Goal: Task Accomplishment & Management: Manage account settings

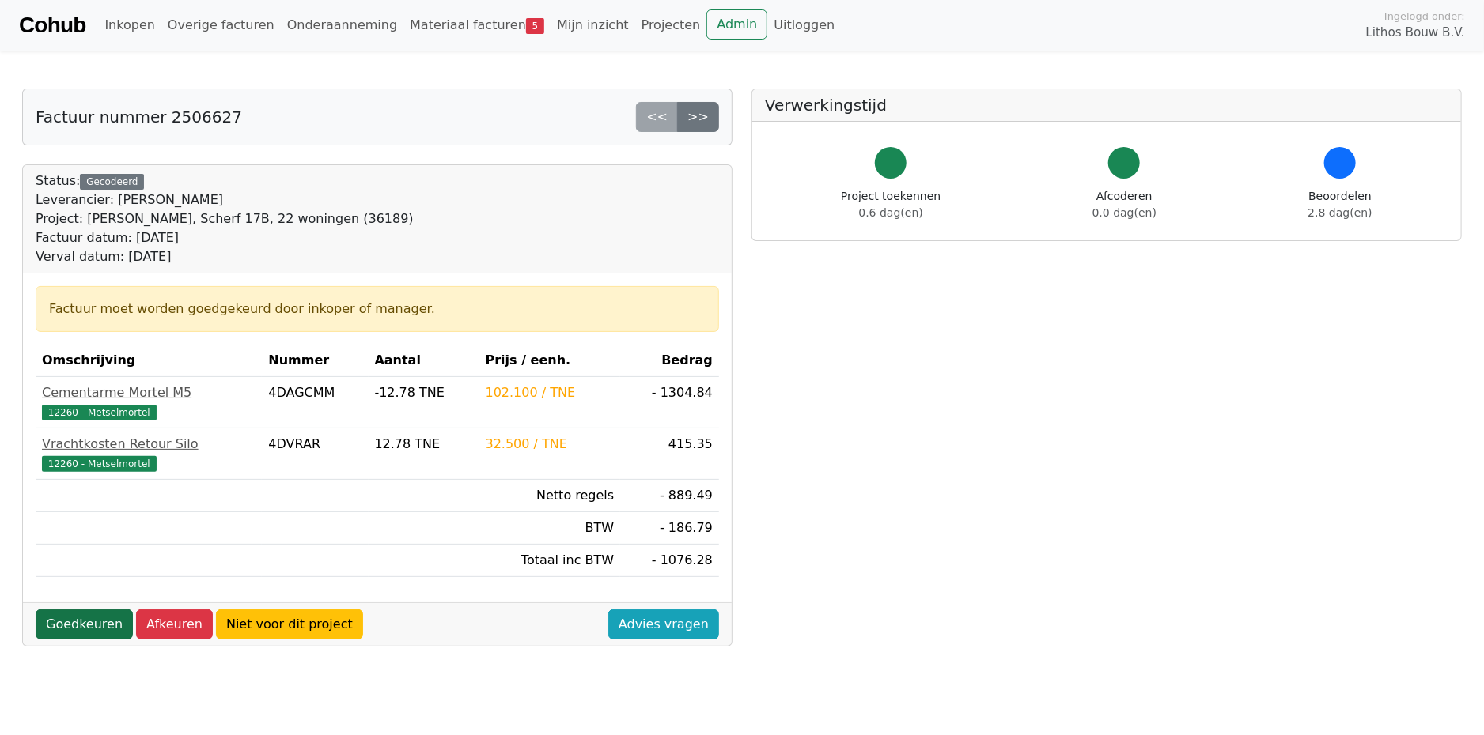
click at [90, 624] on link "Goedkeuren" at bounding box center [84, 625] width 97 height 30
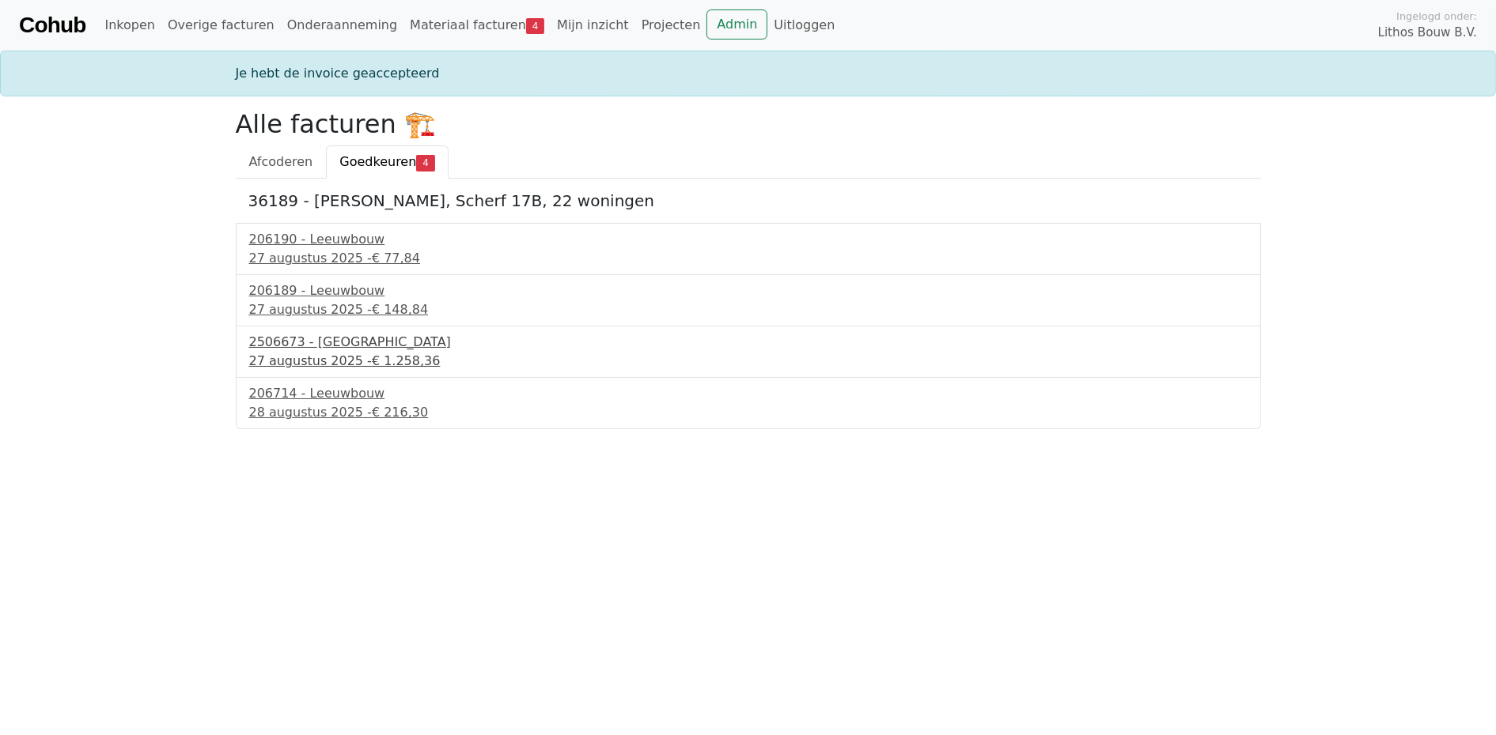
click at [296, 364] on div "27 augustus 2025 - € 1.258,36" at bounding box center [748, 361] width 998 height 19
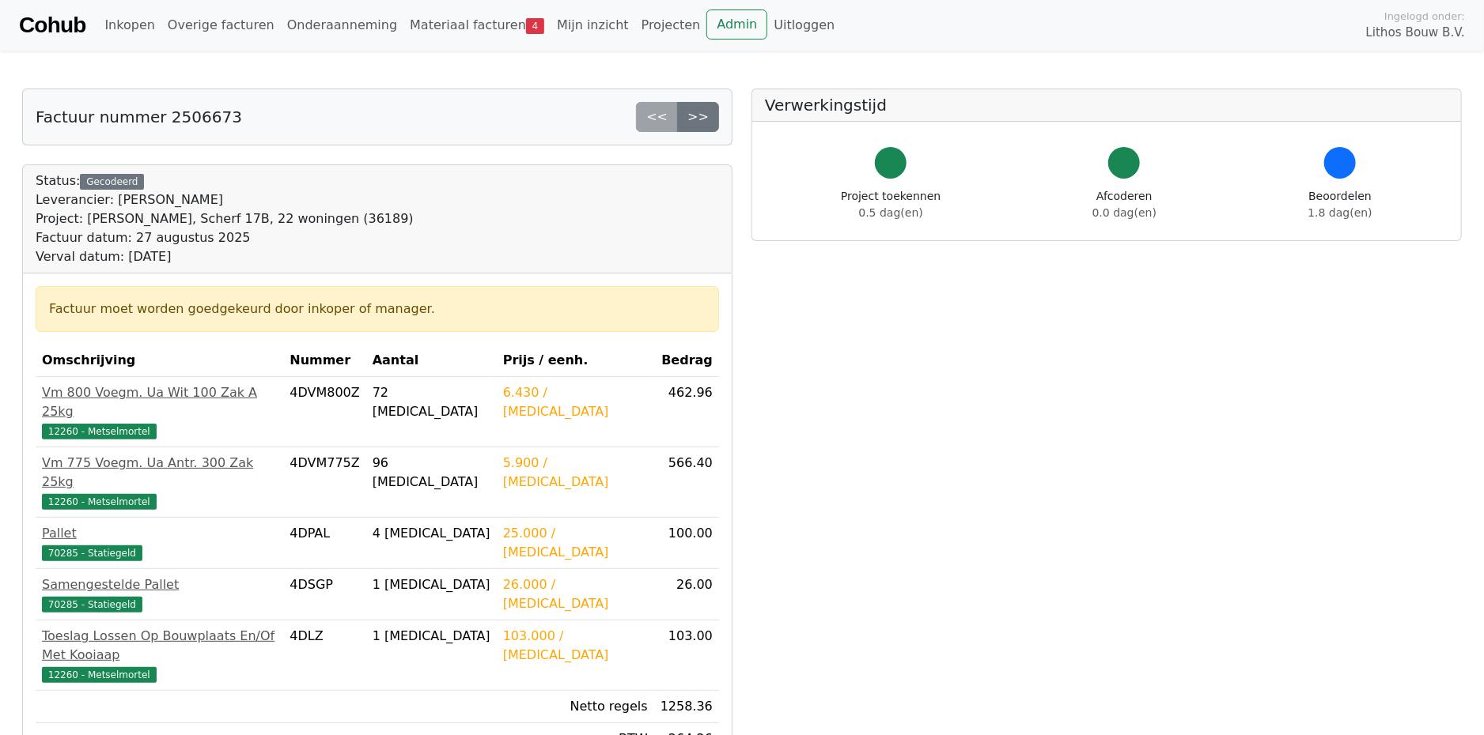
click at [277, 398] on div "Vm 800 Voegm. Ua Wit 100 Zak A 25kg" at bounding box center [159, 403] width 235 height 38
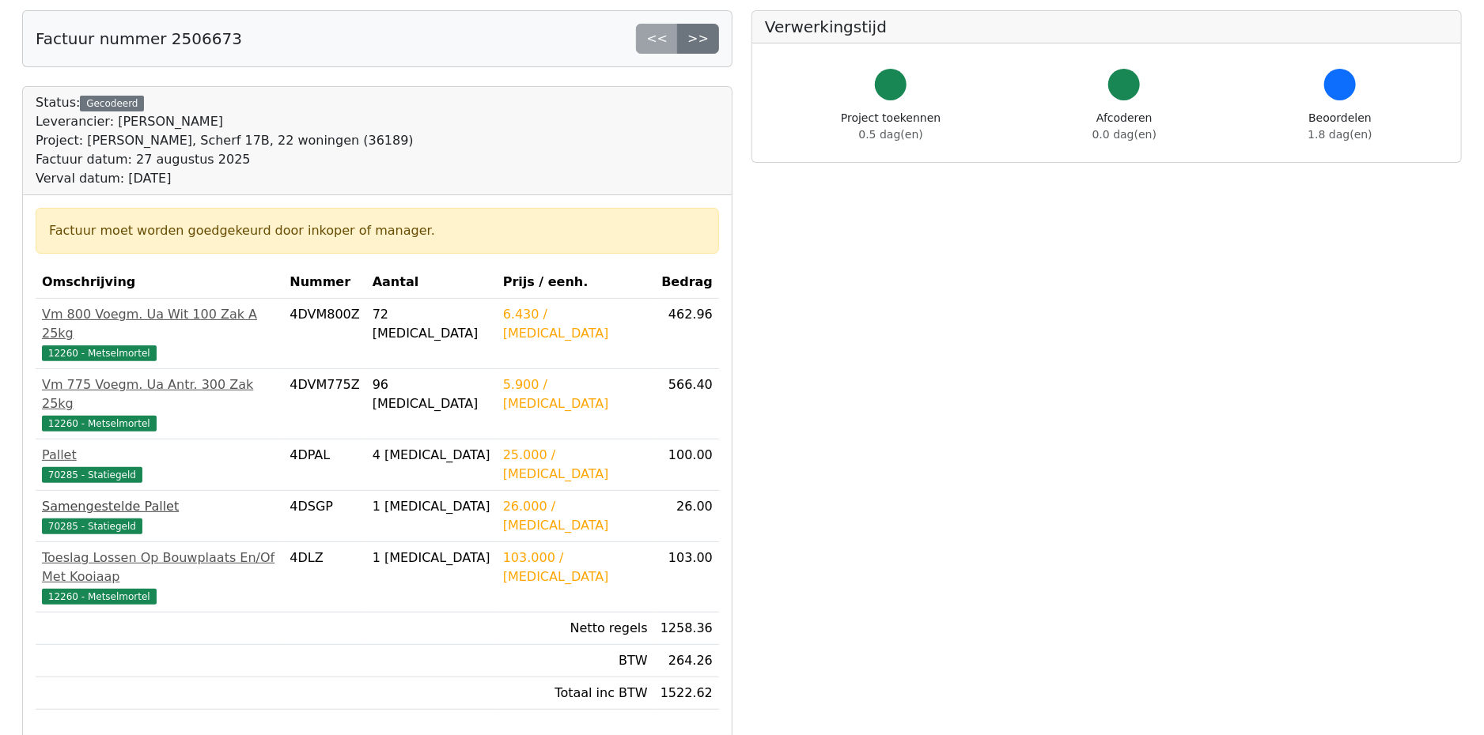
scroll to position [158, 0]
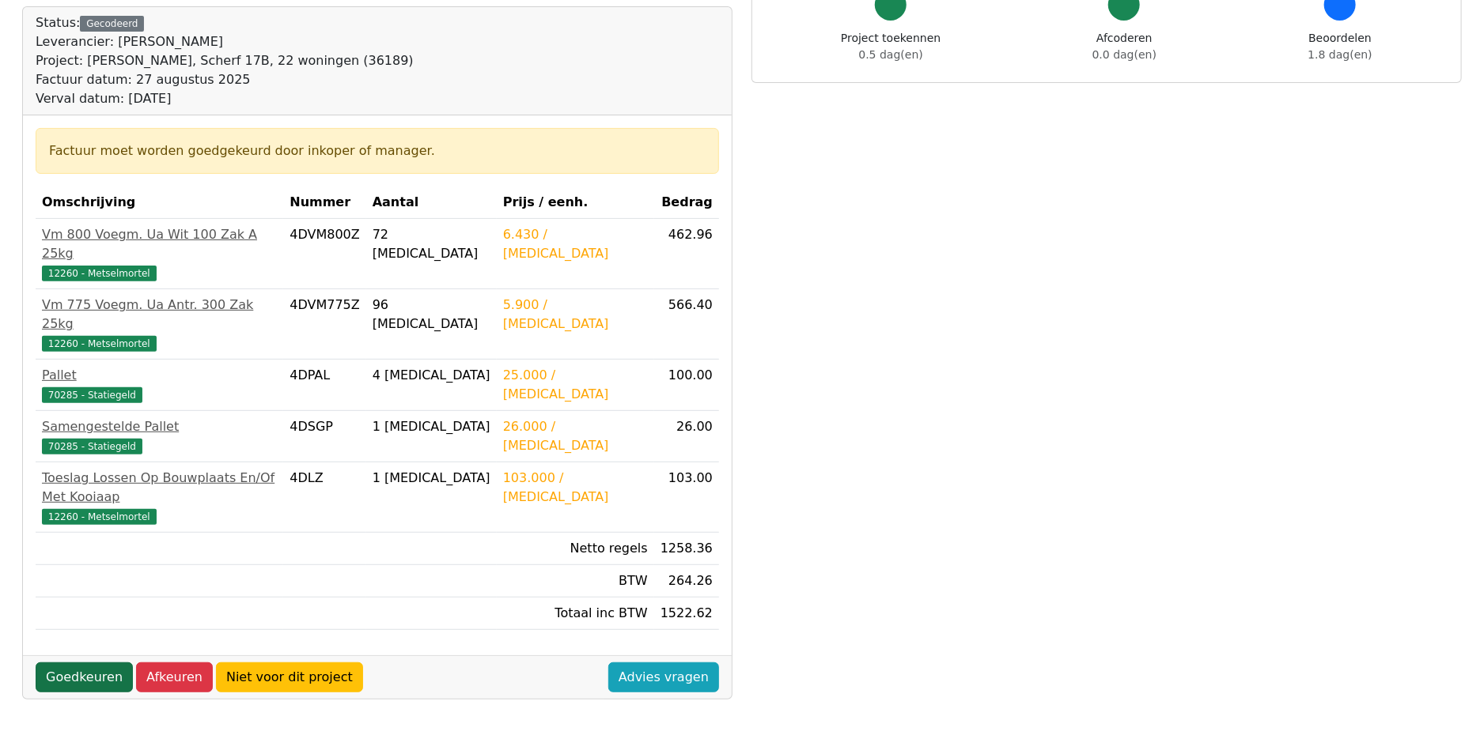
click at [87, 663] on link "Goedkeuren" at bounding box center [84, 678] width 97 height 30
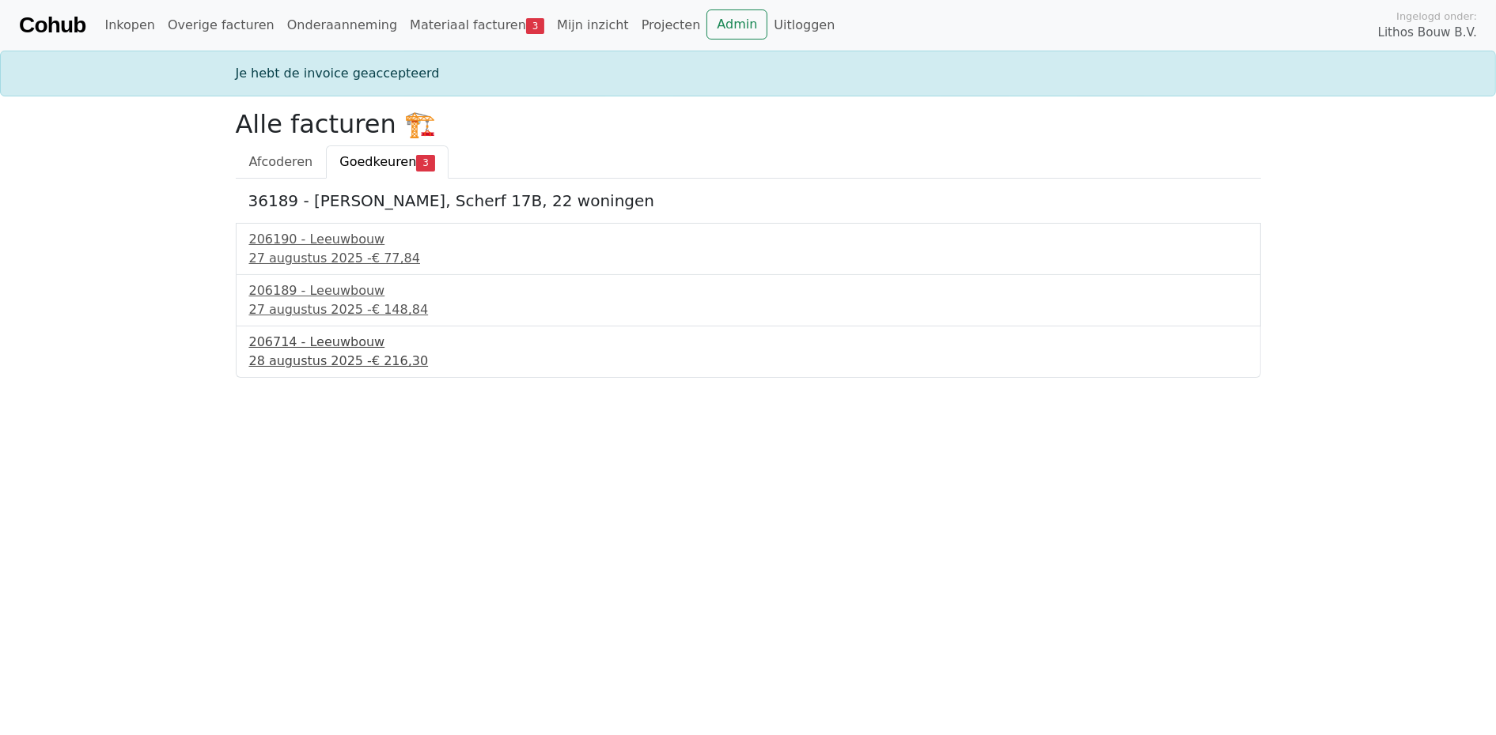
click at [321, 352] on div "28 augustus 2025 - € 216,30" at bounding box center [748, 361] width 998 height 19
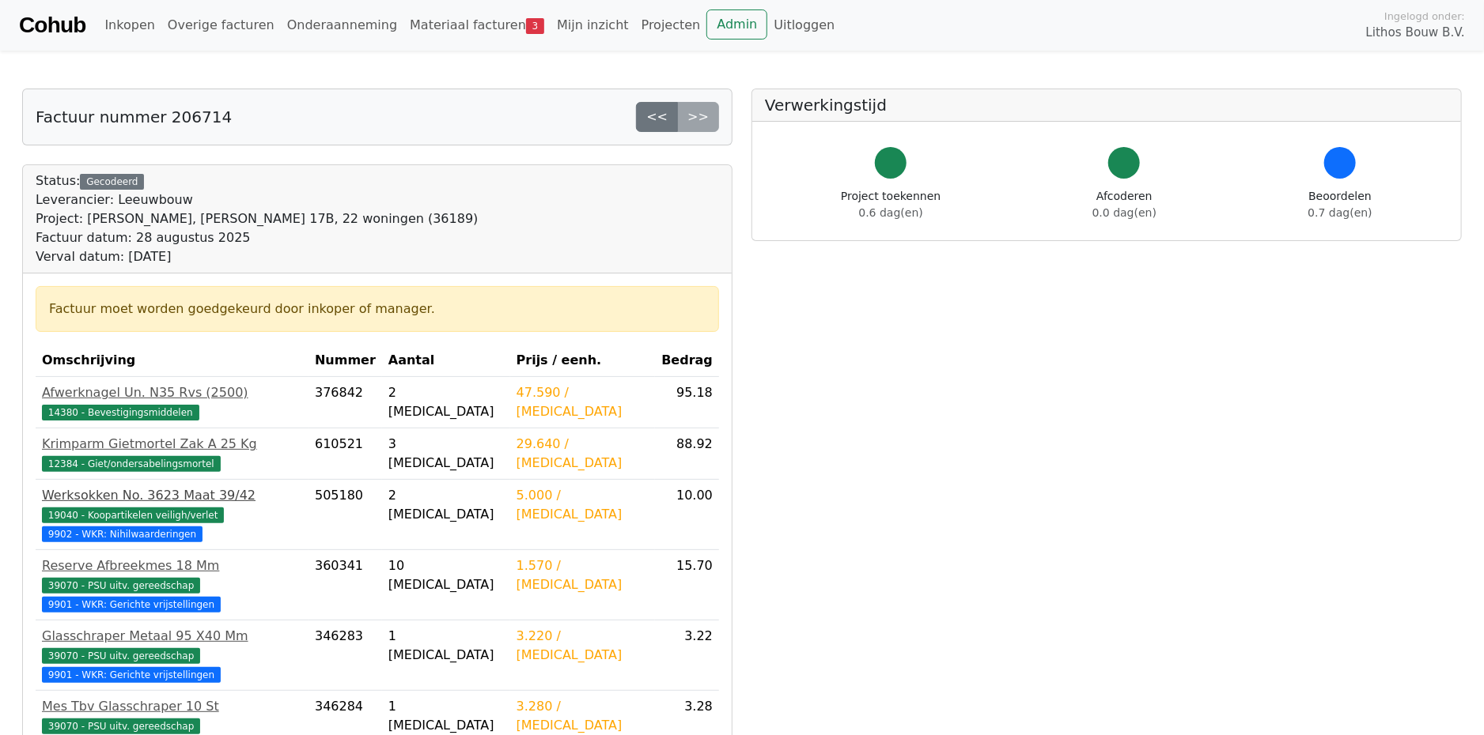
scroll to position [158, 0]
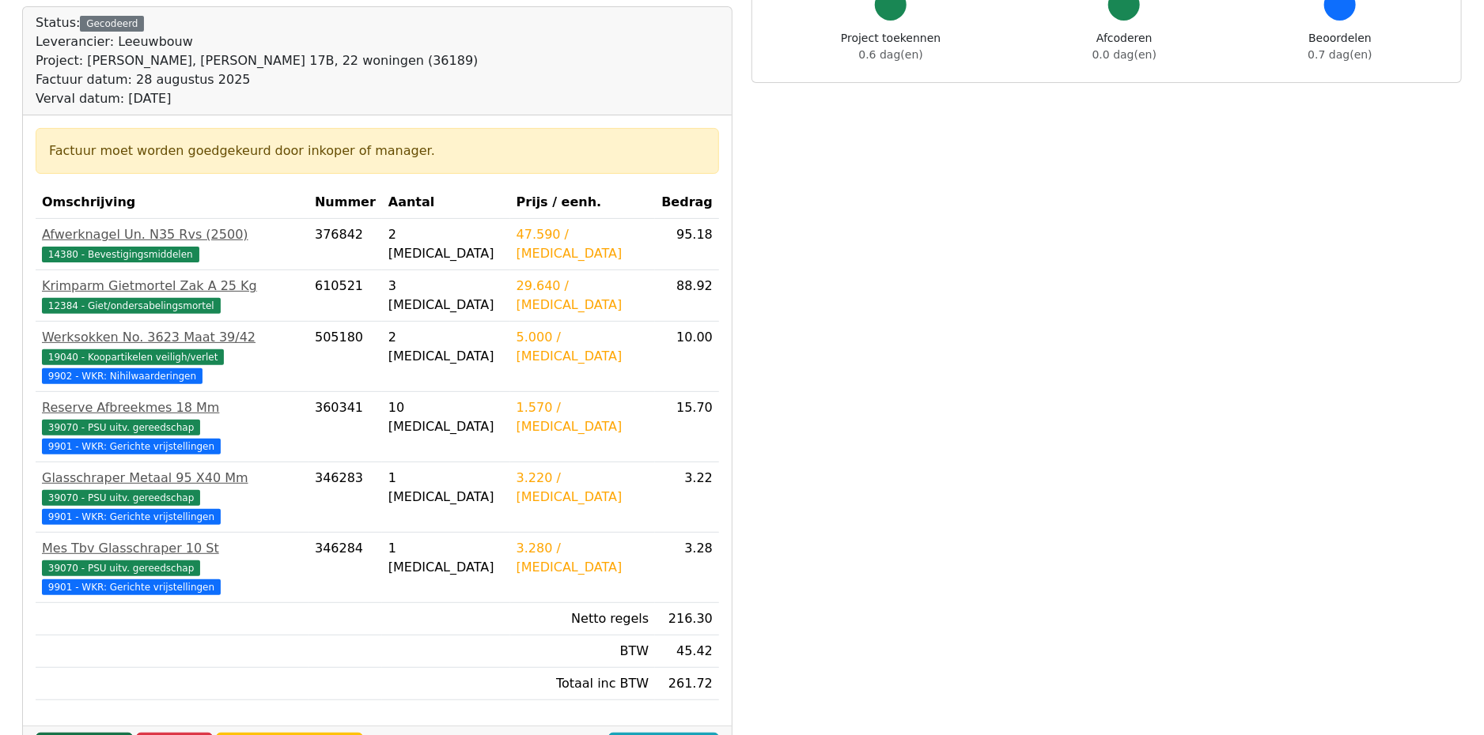
click at [93, 733] on link "Goedkeuren" at bounding box center [84, 748] width 97 height 30
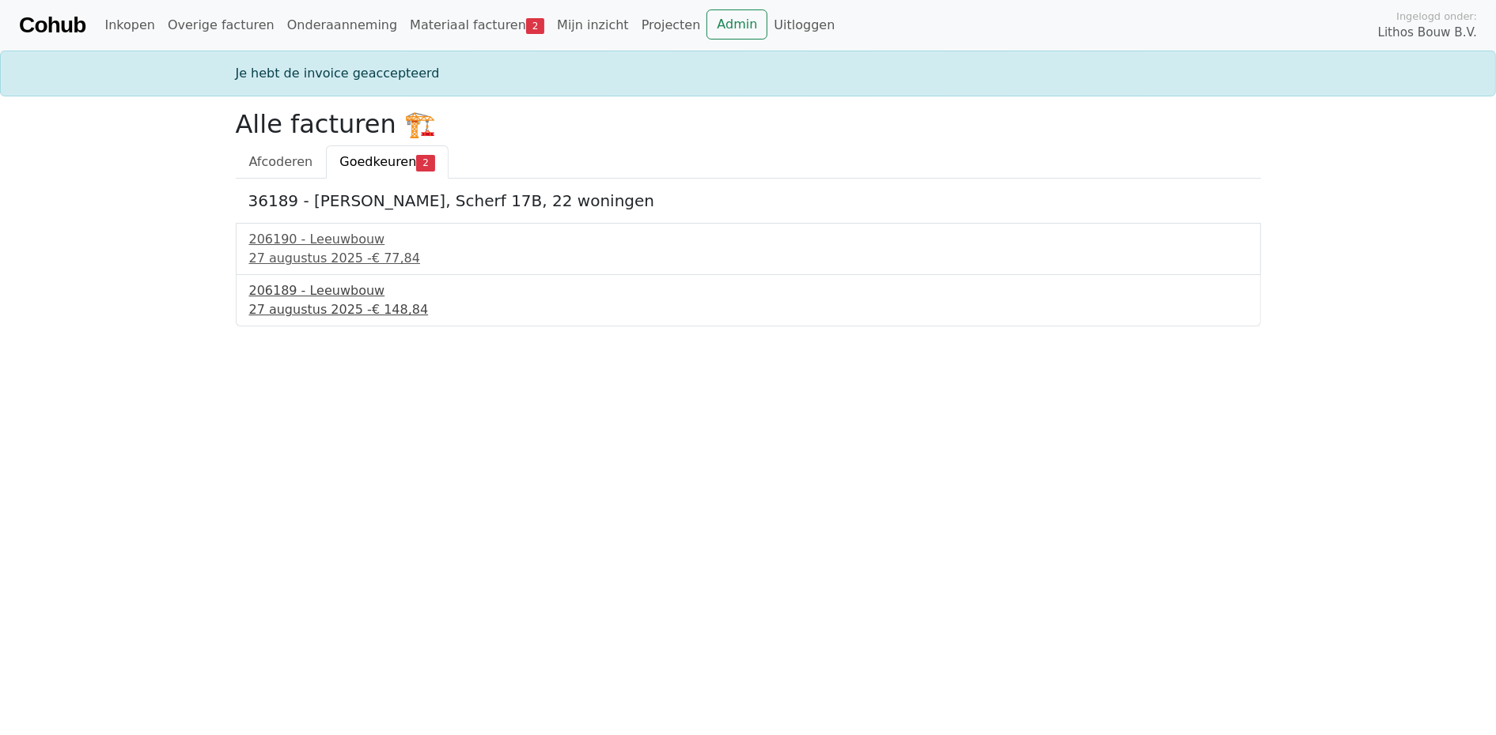
click at [332, 301] on div "27 augustus 2025 - € 148,84" at bounding box center [748, 310] width 998 height 19
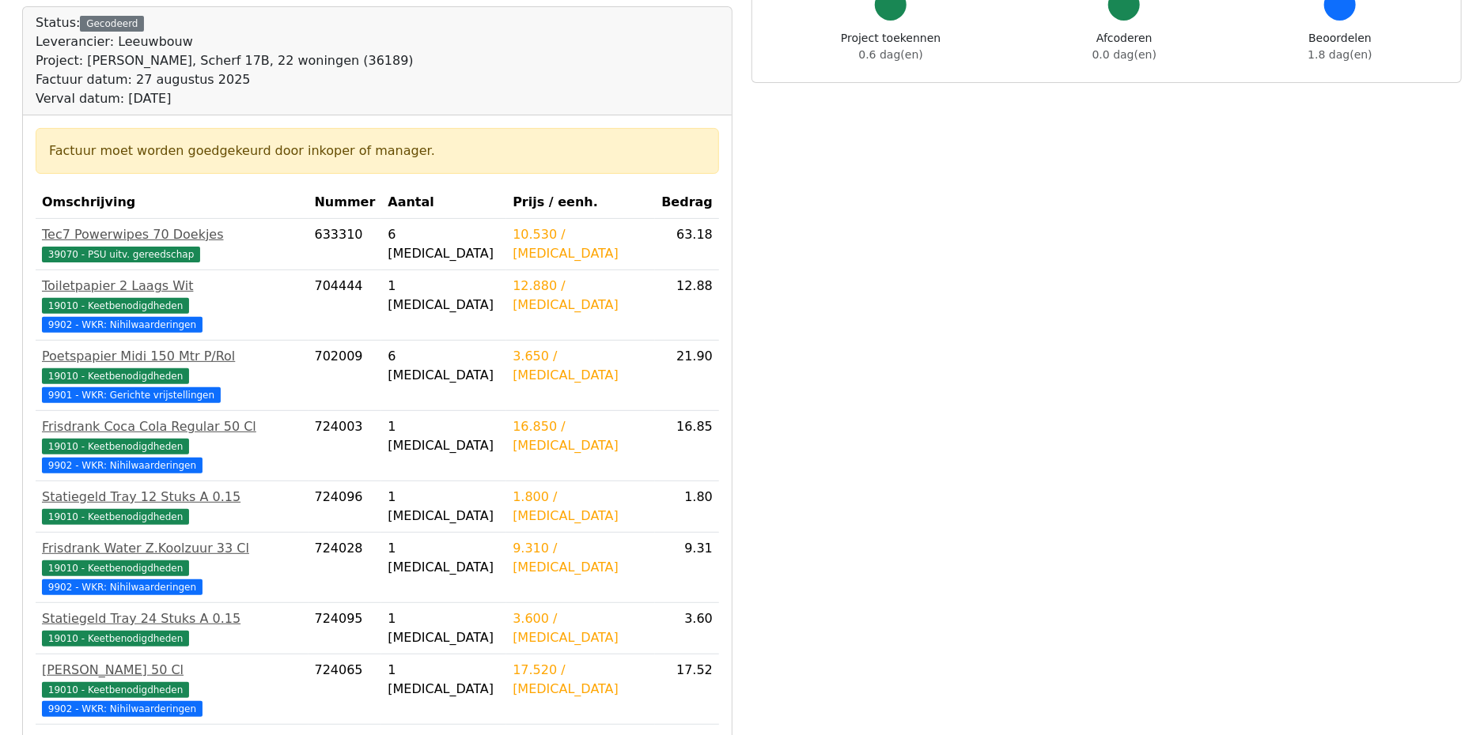
scroll to position [436, 0]
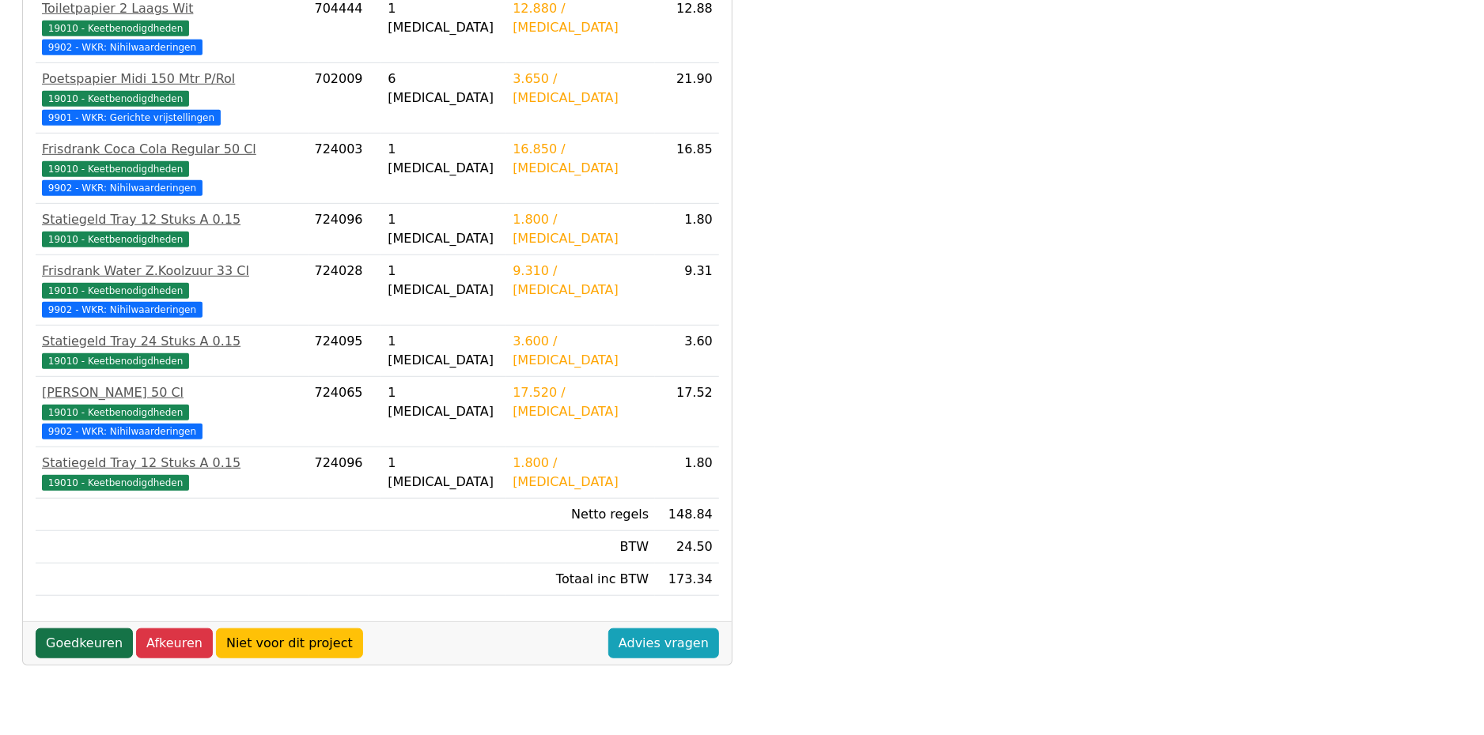
click at [68, 629] on link "Goedkeuren" at bounding box center [84, 644] width 97 height 30
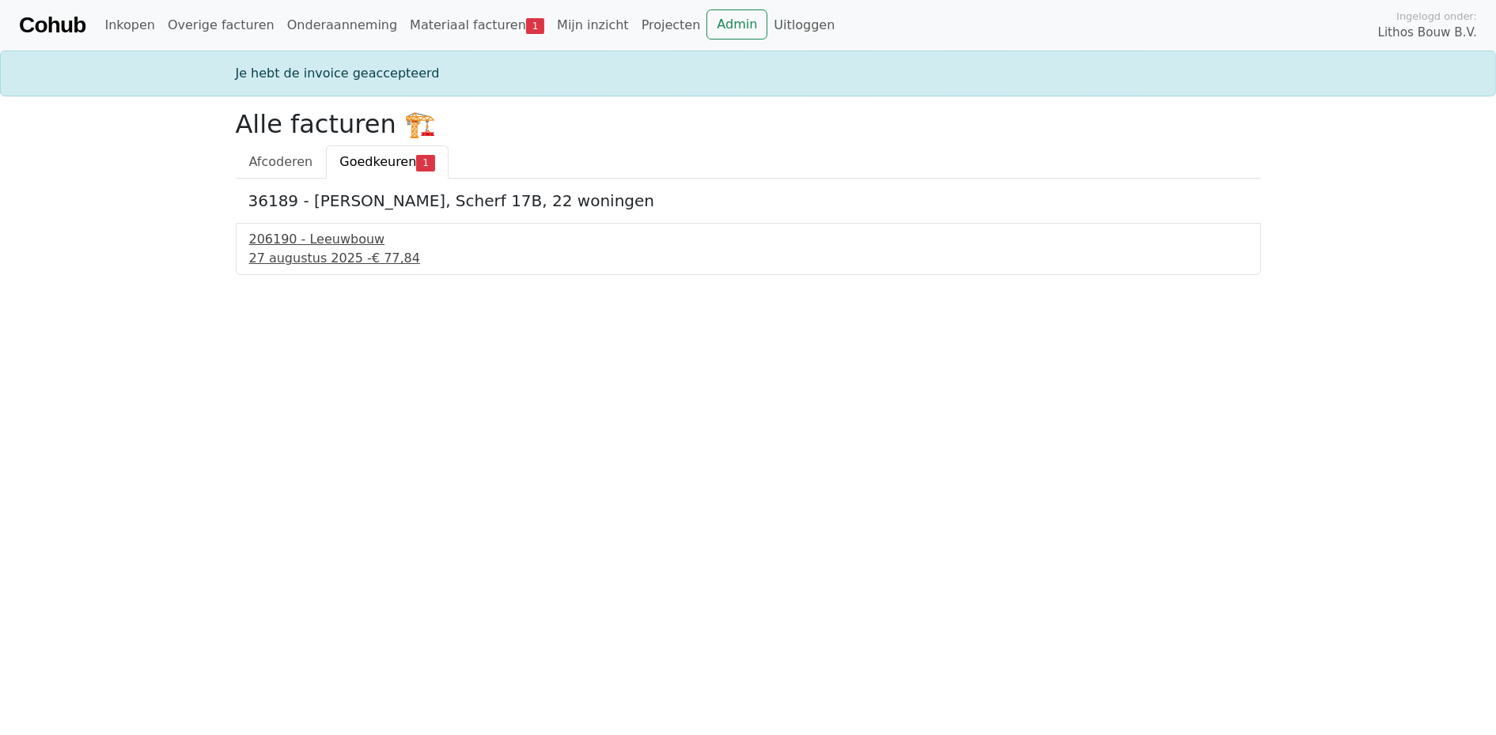
click at [328, 246] on div "206190 - Leeuwbouw" at bounding box center [748, 239] width 998 height 19
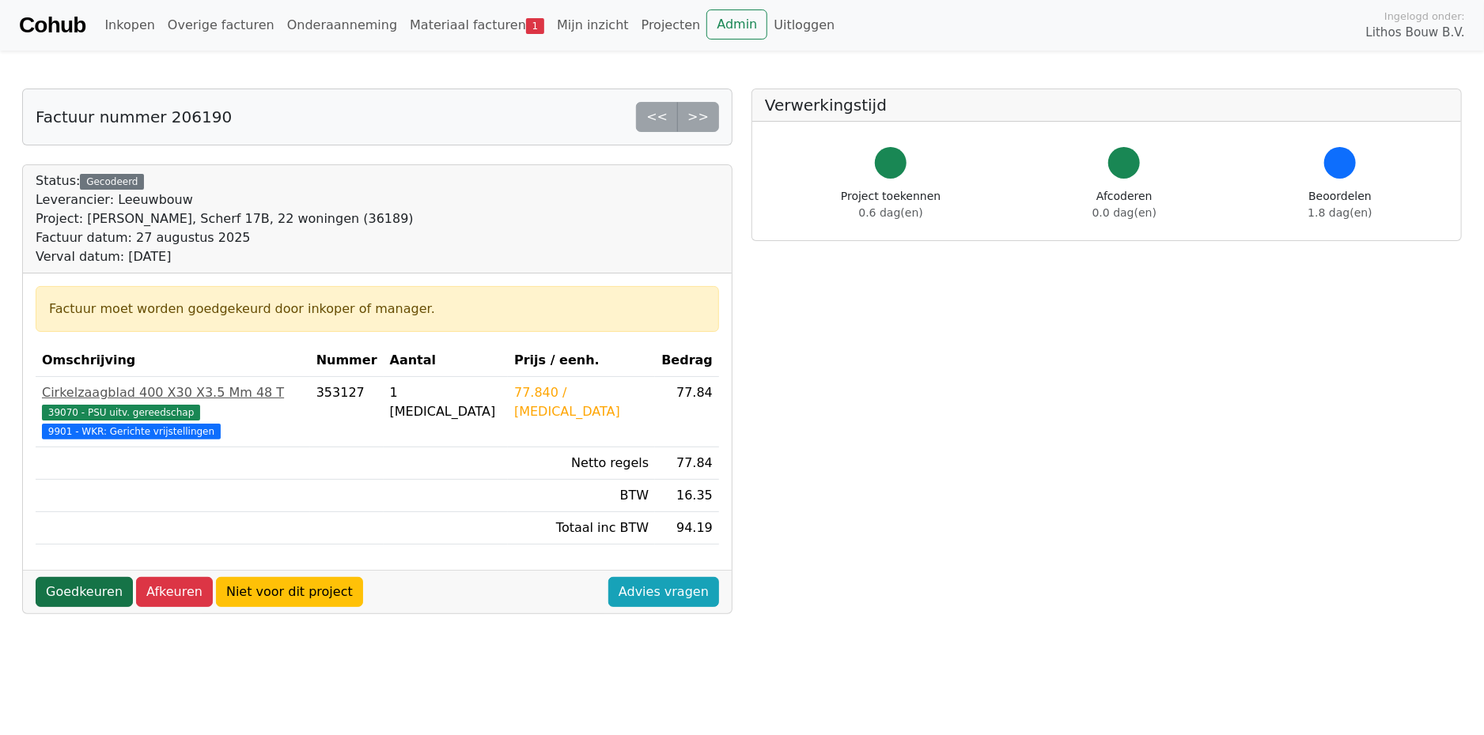
click at [89, 577] on link "Goedkeuren" at bounding box center [84, 592] width 97 height 30
